Goal: Answer question/provide support

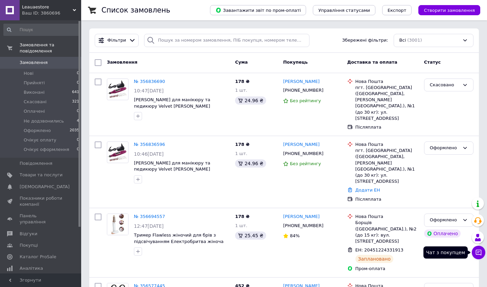
click at [477, 254] on icon at bounding box center [478, 252] width 6 height 6
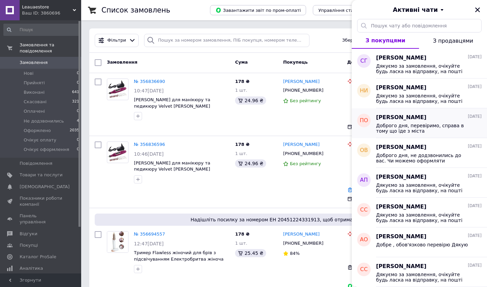
click at [441, 132] on span "Доброго дня, перевіримо, справа в тому що їде з міста [GEOGRAPHIC_DATA], це опт…" at bounding box center [424, 128] width 96 height 11
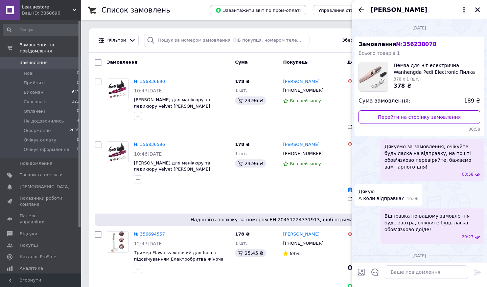
scroll to position [78, 0]
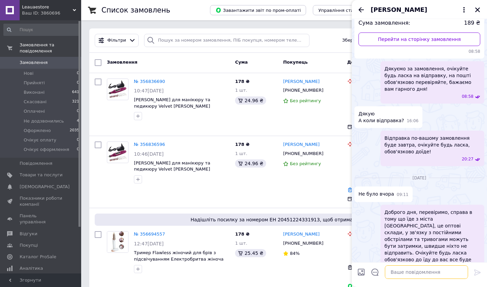
click at [403, 271] on textarea at bounding box center [426, 272] width 83 height 14
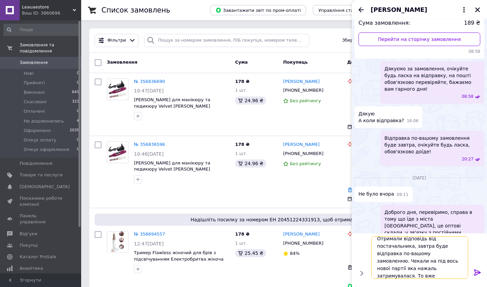
scroll to position [1, 0]
click at [419, 264] on textarea "Отримали відповідь від постачальника, завтра буде відправка по-вашому замовленн…" at bounding box center [419, 257] width 97 height 43
drag, startPoint x: 419, startPoint y: 264, endPoint x: 433, endPoint y: 263, distance: 14.6
click at [433, 263] on textarea "Отримали відповідь від постачальника, завтра буде відправка по-вашому замовленн…" at bounding box center [419, 257] width 97 height 43
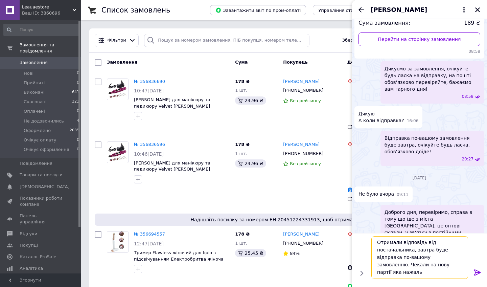
click at [425, 263] on textarea "Отримали відповідь від постачальника, завтра буде відправка по-вашому замовленн…" at bounding box center [419, 257] width 97 height 43
click at [416, 272] on textarea "Отримали відповідь від постачальника, завтра буде відправка по-вашому замовленн…" at bounding box center [419, 257] width 97 height 43
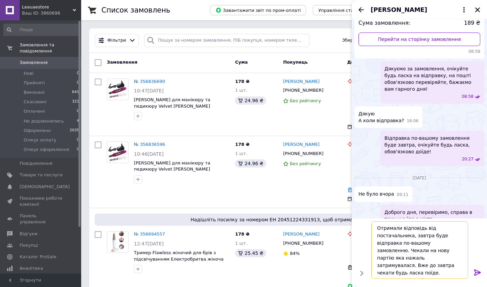
type textarea "Отримали відповідь від постачальника, завтра буде відправка по-вашому замовленн…"
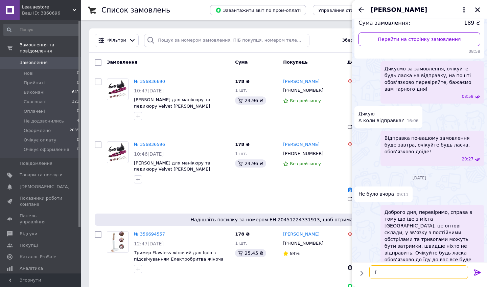
scroll to position [154, 0]
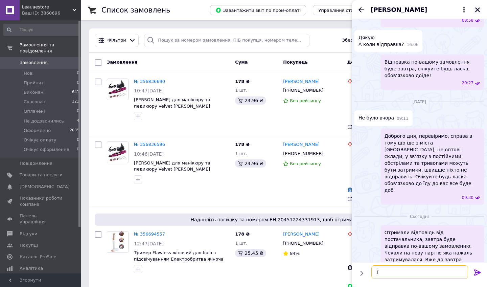
type textarea "ї"
click at [479, 9] on icon "Закрити" at bounding box center [477, 10] width 6 height 6
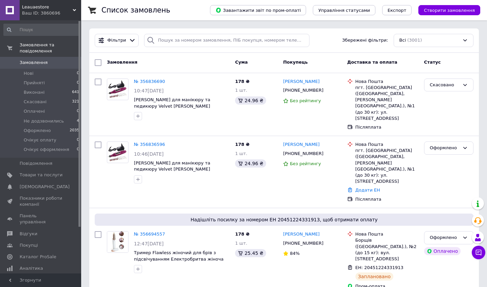
click at [44, 11] on div "Ваш ID: 3860696" at bounding box center [51, 13] width 59 height 6
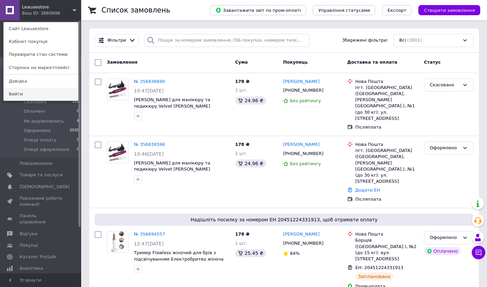
click at [17, 98] on link "Вийти" at bounding box center [41, 94] width 74 height 13
